Goal: Task Accomplishment & Management: Complete application form

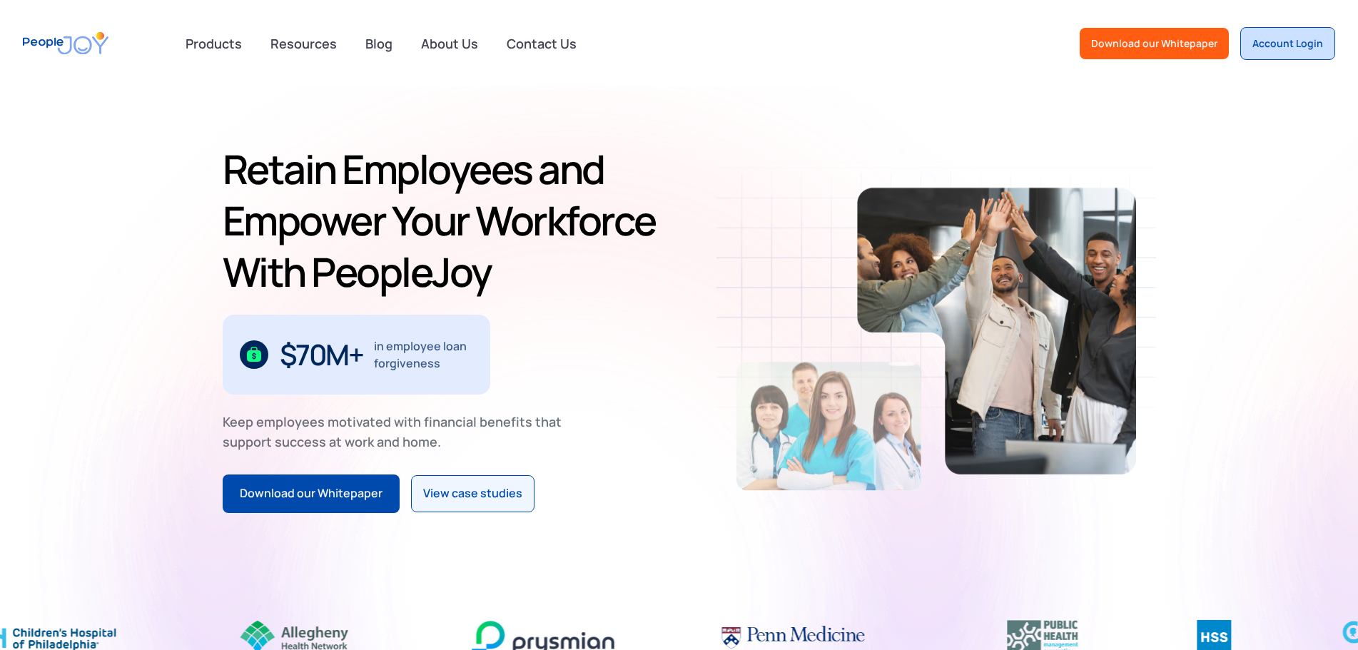
click at [1276, 44] on div "Account Login" at bounding box center [1288, 43] width 71 height 14
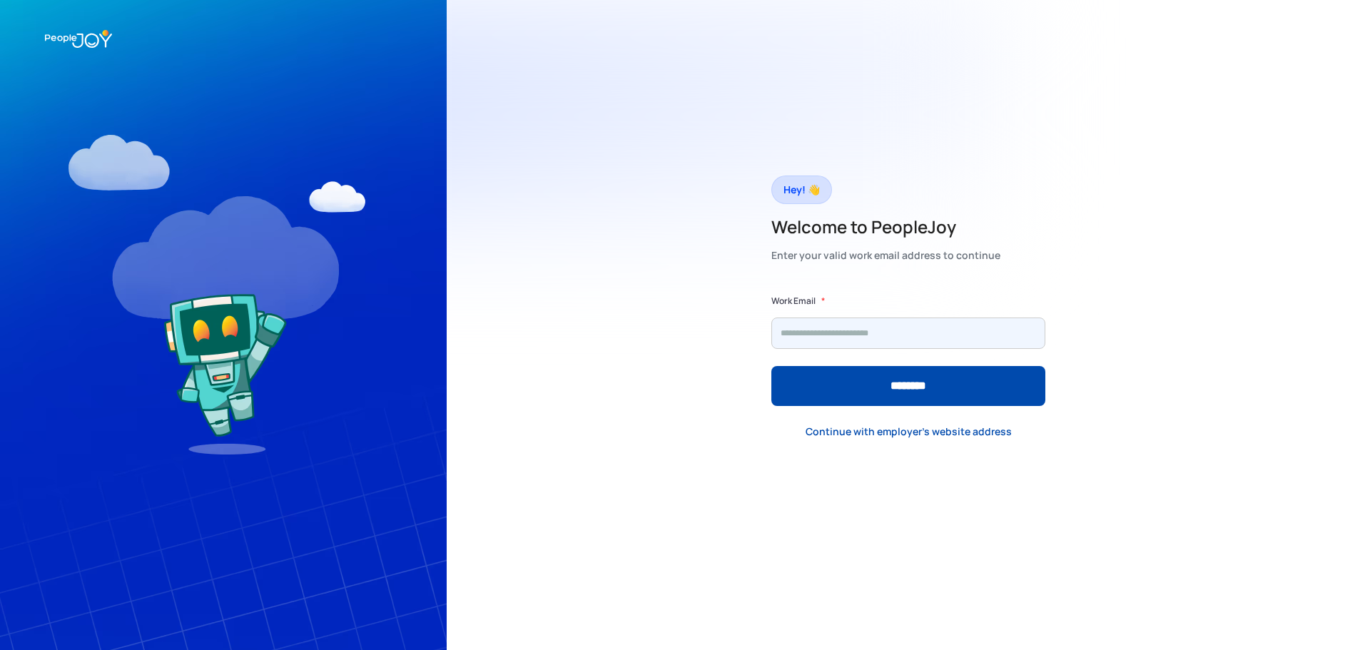
click at [852, 330] on input "Form" at bounding box center [909, 333] width 274 height 31
type input "**********"
click at [772, 366] on input "********" at bounding box center [909, 386] width 274 height 40
